Goal: Go to known website: Access a specific website the user already knows

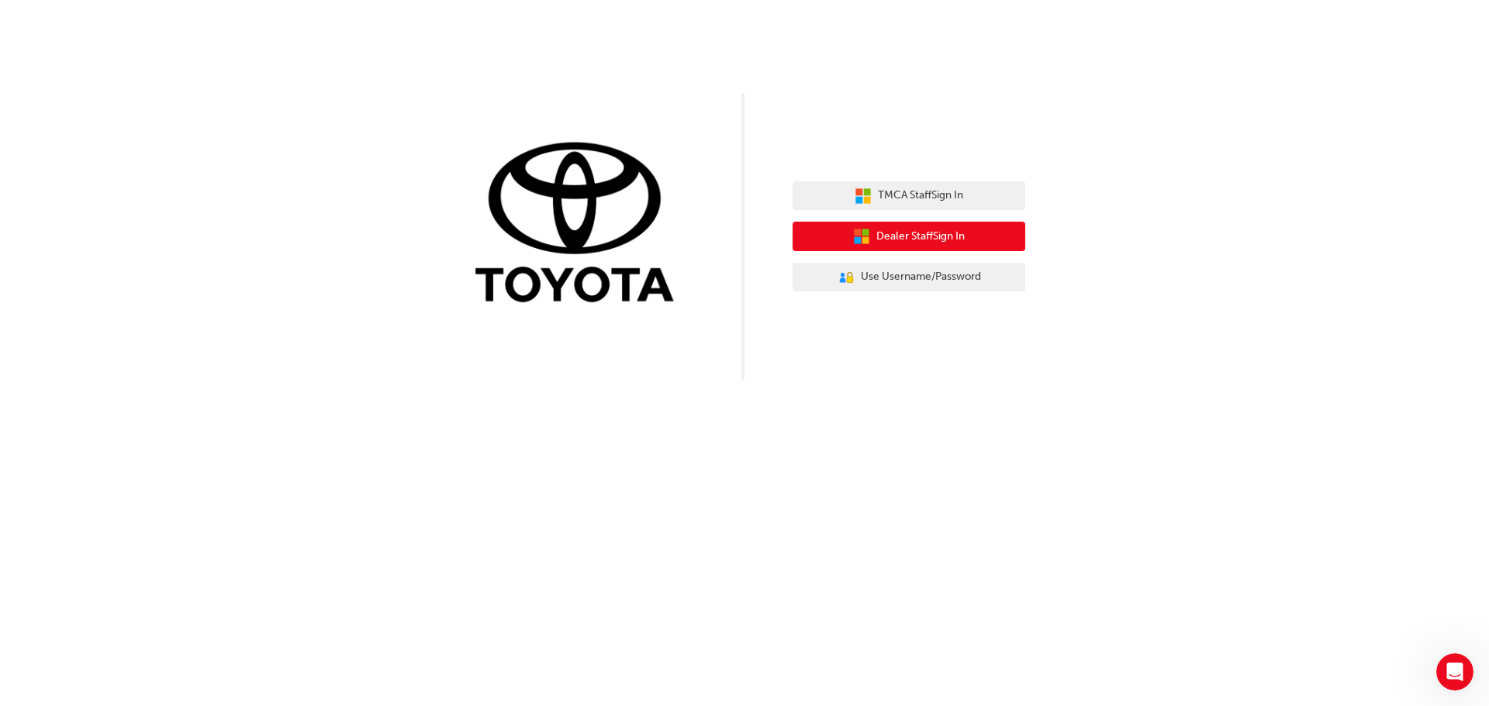
click at [893, 228] on span "Dealer Staff Sign In" at bounding box center [920, 237] width 88 height 18
